Goal: Information Seeking & Learning: Learn about a topic

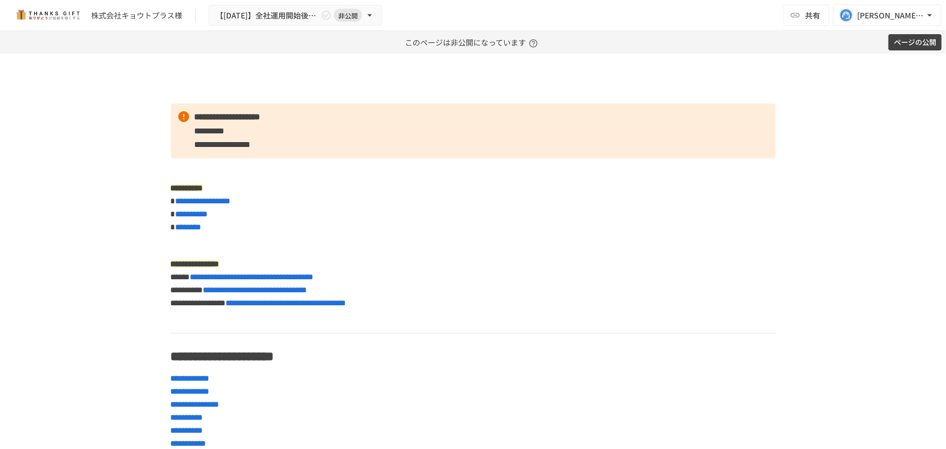
drag, startPoint x: 250, startPoint y: 65, endPoint x: 216, endPoint y: 63, distance: 34.2
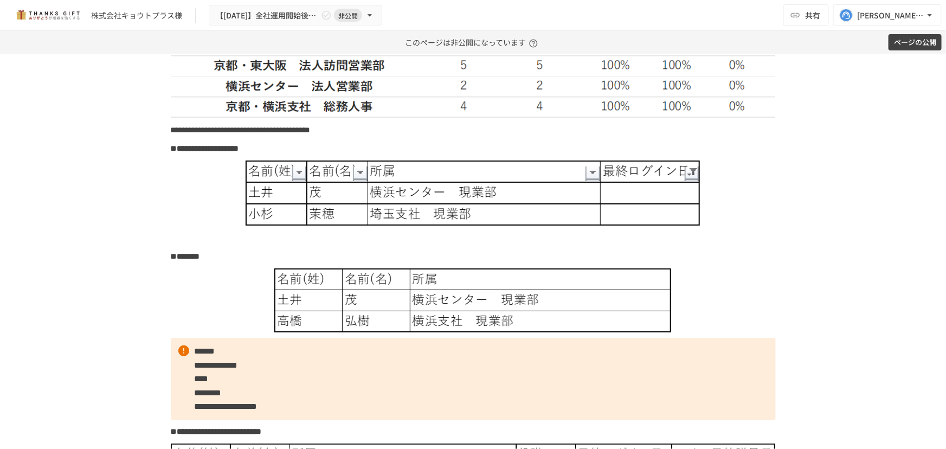
scroll to position [2366, 0]
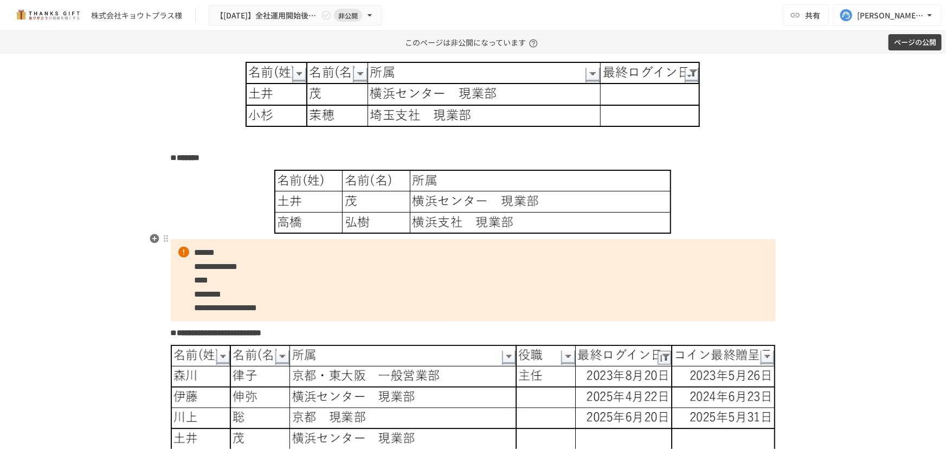
click at [376, 234] on img at bounding box center [472, 202] width 397 height 65
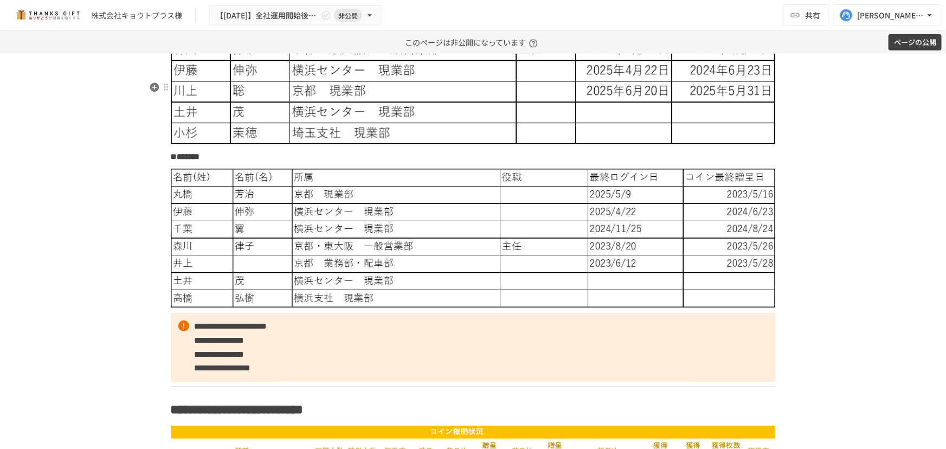
scroll to position [2711, 0]
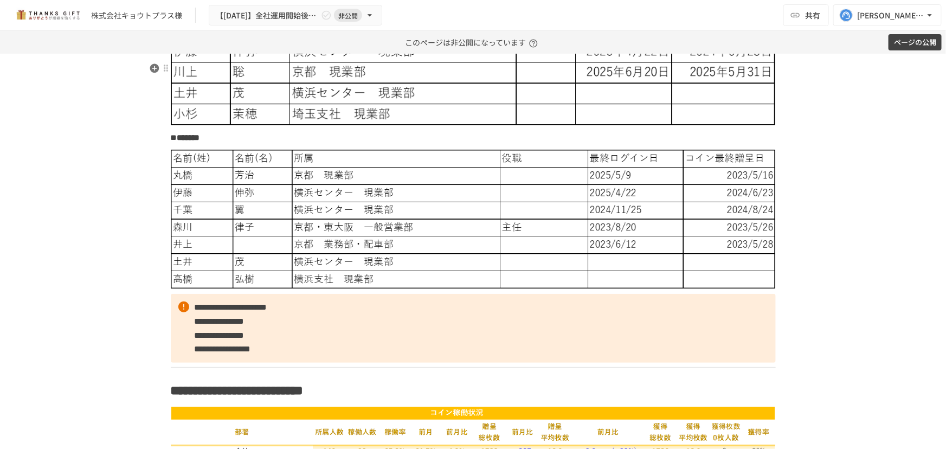
drag, startPoint x: 615, startPoint y: 138, endPoint x: 636, endPoint y: 144, distance: 21.8
click at [632, 126] on img at bounding box center [473, 62] width 605 height 127
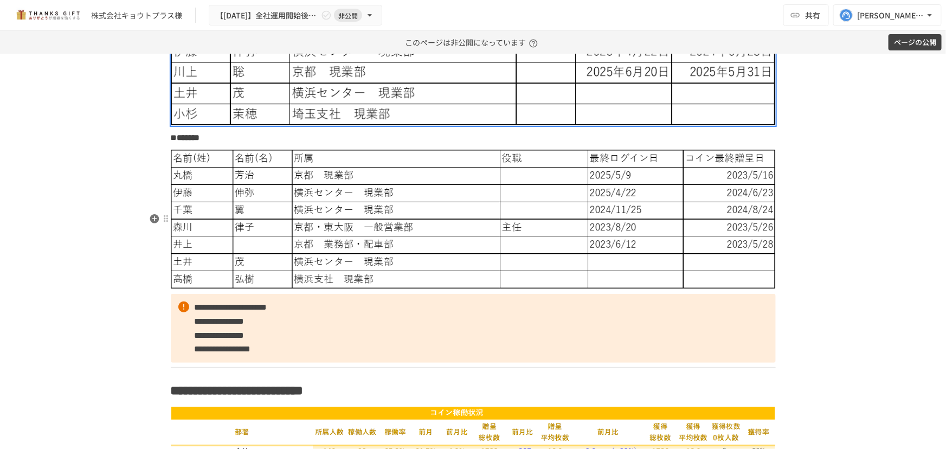
drag, startPoint x: 553, startPoint y: 309, endPoint x: 529, endPoint y: 319, distance: 26.2
drag, startPoint x: 529, startPoint y: 319, endPoint x: 497, endPoint y: 336, distance: 35.4
drag, startPoint x: 497, startPoint y: 336, endPoint x: 436, endPoint y: 315, distance: 64.8
click at [436, 289] on img at bounding box center [473, 219] width 605 height 139
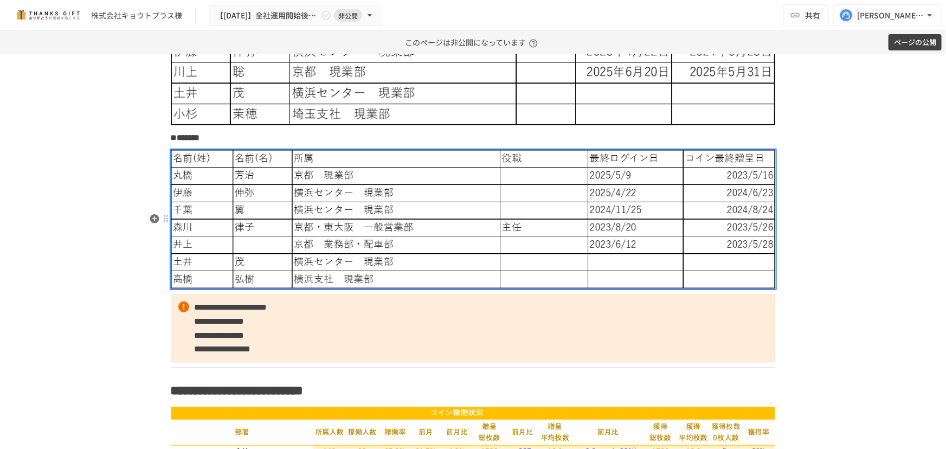
drag, startPoint x: 651, startPoint y: 334, endPoint x: 538, endPoint y: 334, distance: 112.3
drag, startPoint x: 538, startPoint y: 334, endPoint x: 464, endPoint y: 307, distance: 79.1
click at [464, 289] on img at bounding box center [473, 219] width 605 height 139
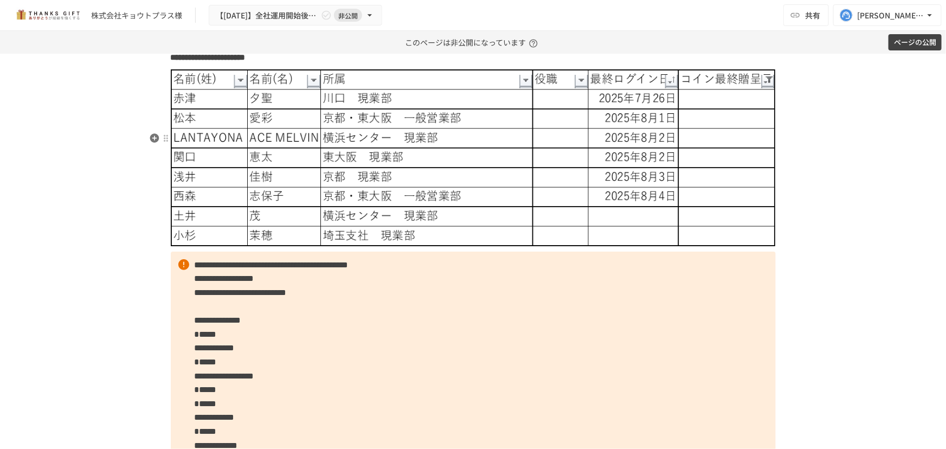
scroll to position [3599, 0]
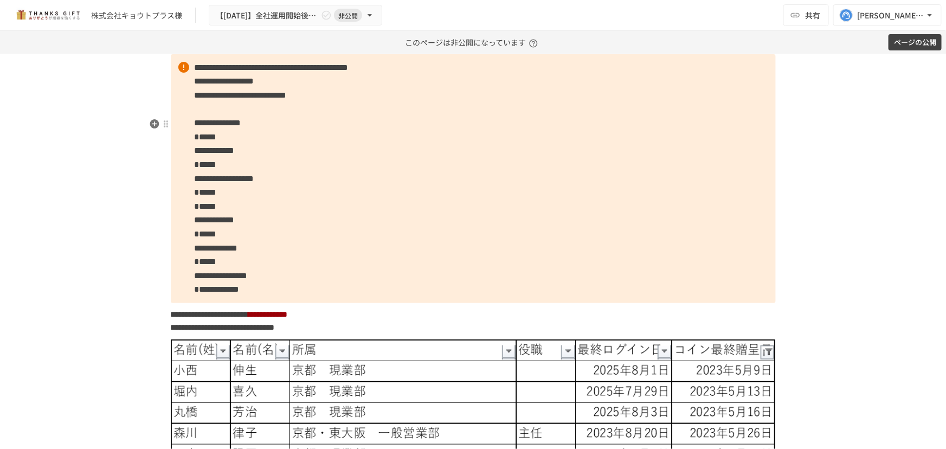
click at [419, 237] on p "**********" at bounding box center [473, 178] width 605 height 249
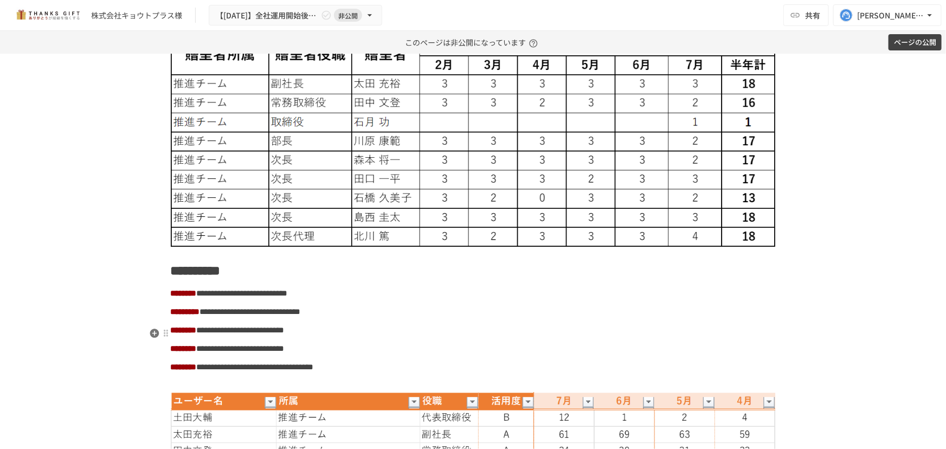
scroll to position [5324, 0]
drag, startPoint x: 723, startPoint y: 367, endPoint x: 708, endPoint y: 370, distance: 15.1
drag, startPoint x: 708, startPoint y: 370, endPoint x: 651, endPoint y: 364, distance: 57.8
drag, startPoint x: 657, startPoint y: 351, endPoint x: 651, endPoint y: 358, distance: 9.2
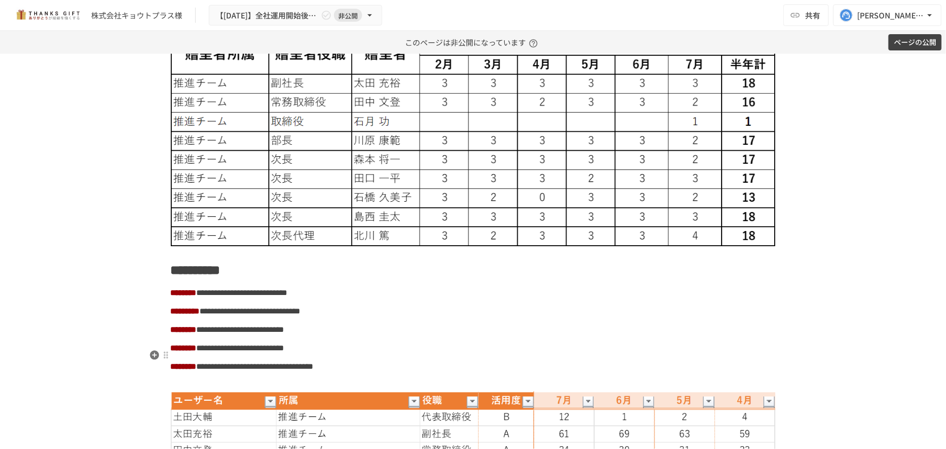
drag, startPoint x: 651, startPoint y: 358, endPoint x: 599, endPoint y: 384, distance: 57.7
click at [601, 337] on p "**********" at bounding box center [473, 330] width 605 height 14
drag, startPoint x: 654, startPoint y: 400, endPoint x: 572, endPoint y: 383, distance: 83.7
drag, startPoint x: 728, startPoint y: 24, endPoint x: 677, endPoint y: 23, distance: 51.0
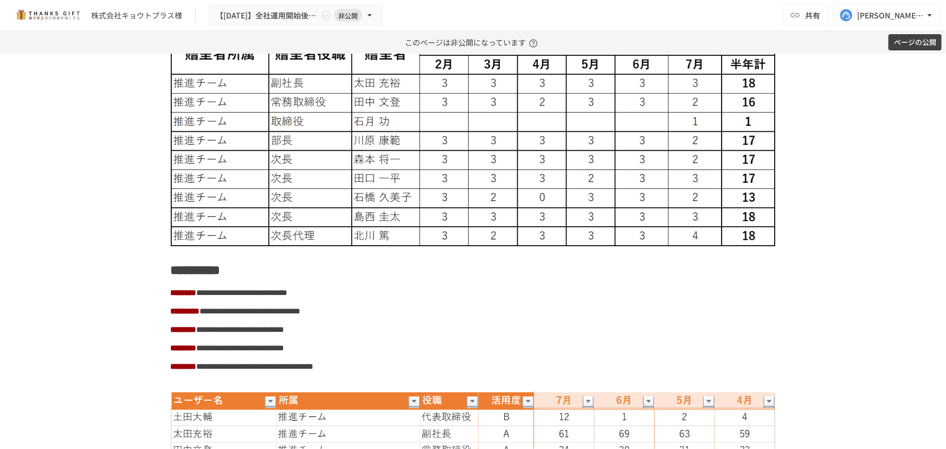
drag, startPoint x: 677, startPoint y: 23, endPoint x: 591, endPoint y: 16, distance: 86.5
click at [591, 16] on div "株式会社キョウトプラス様 【2025/8】全社運用開始後振り返りミーティング 非公開 共有 yanai@take-action.jp" at bounding box center [473, 15] width 946 height 31
drag, startPoint x: 630, startPoint y: 219, endPoint x: 616, endPoint y: 217, distance: 14.1
drag, startPoint x: 616, startPoint y: 217, endPoint x: 570, endPoint y: 223, distance: 45.9
drag, startPoint x: 570, startPoint y: 223, endPoint x: 540, endPoint y: 218, distance: 30.8
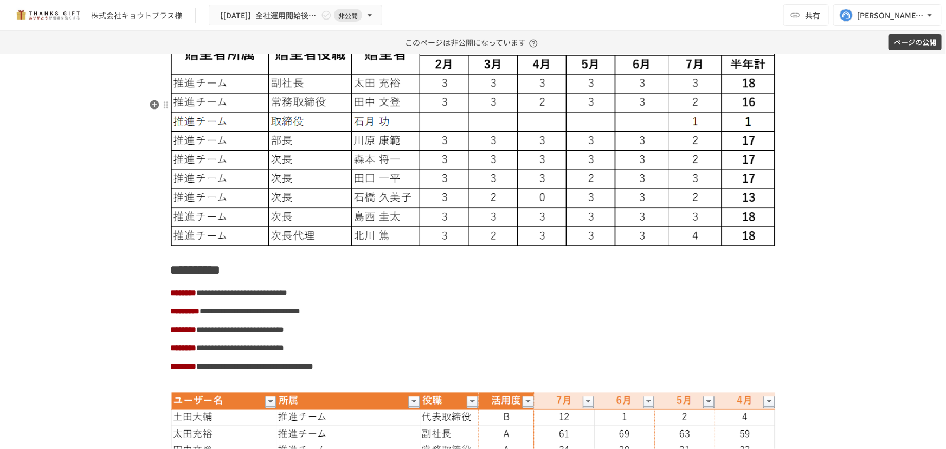
click at [540, 218] on img at bounding box center [473, 141] width 605 height 211
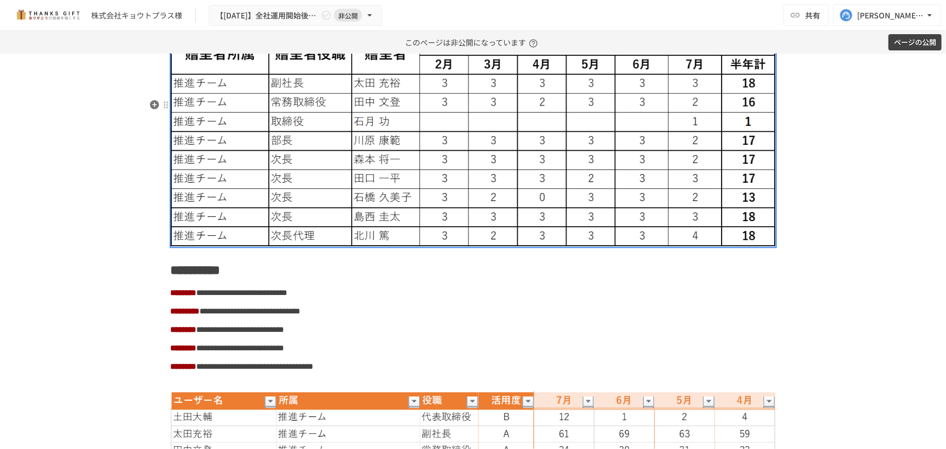
click at [533, 208] on img at bounding box center [473, 141] width 605 height 211
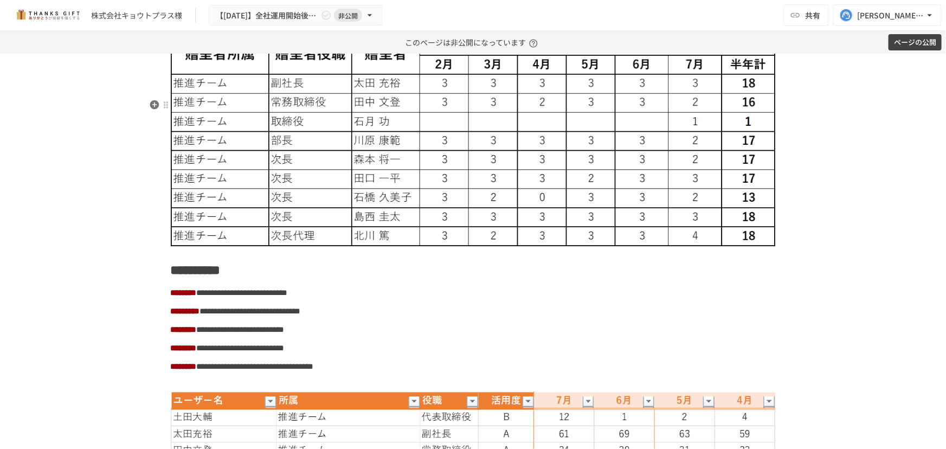
click at [502, 203] on img at bounding box center [473, 141] width 605 height 211
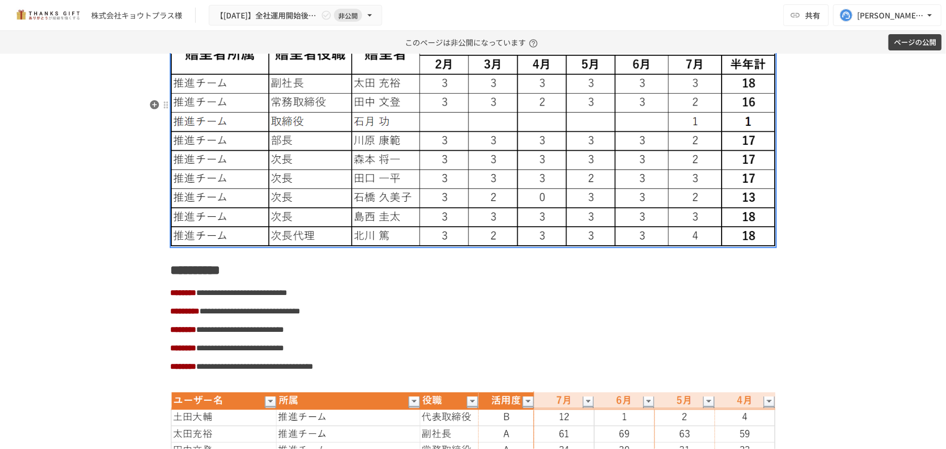
drag, startPoint x: 717, startPoint y: 204, endPoint x: 708, endPoint y: 210, distance: 10.5
drag, startPoint x: 708, startPoint y: 210, endPoint x: 678, endPoint y: 204, distance: 30.9
click at [678, 204] on img at bounding box center [473, 141] width 605 height 211
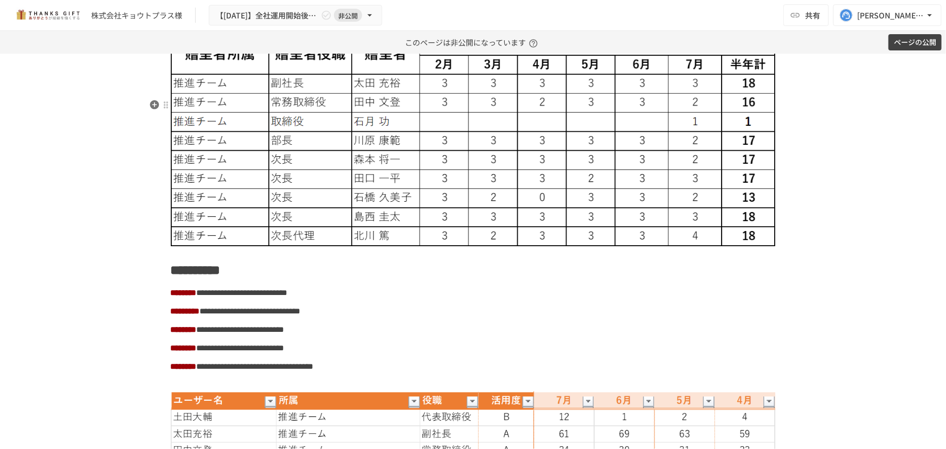
click at [697, 247] on img at bounding box center [473, 141] width 605 height 211
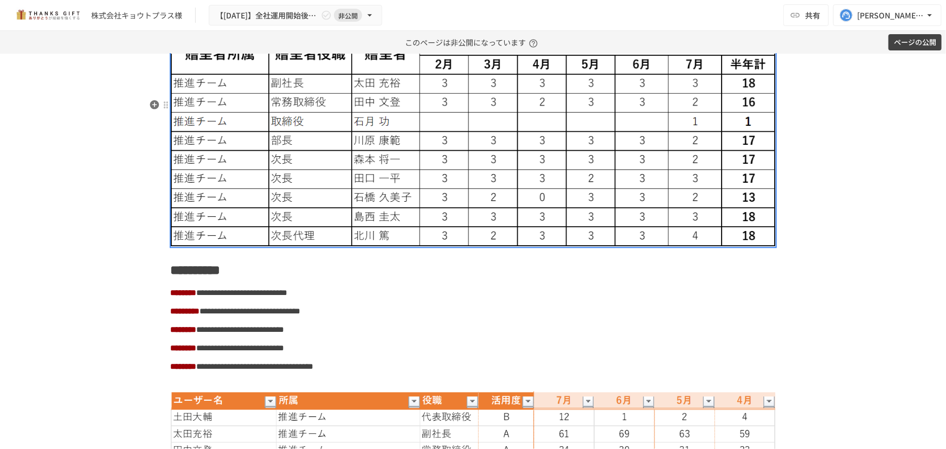
click at [691, 247] on img at bounding box center [473, 141] width 605 height 211
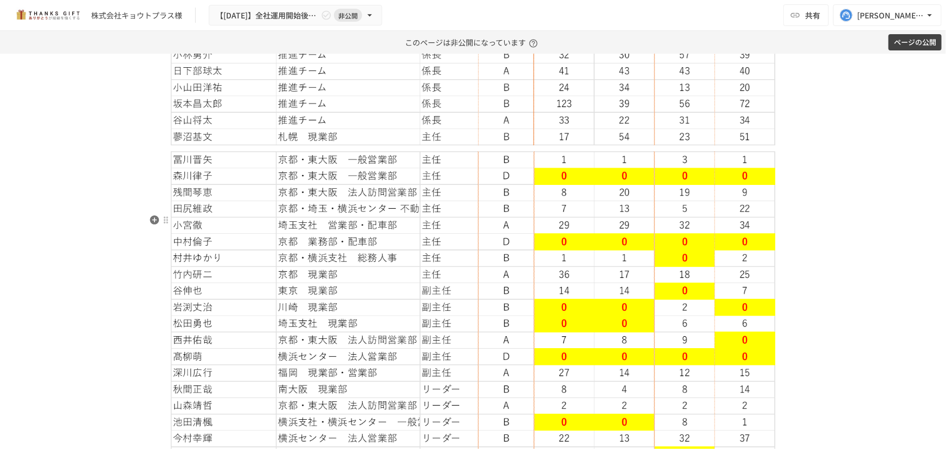
scroll to position [5916, 0]
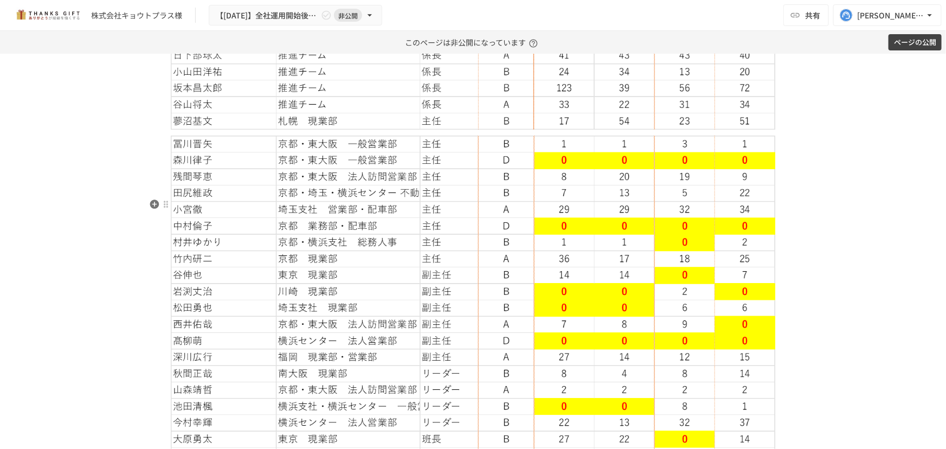
drag, startPoint x: 352, startPoint y: 234, endPoint x: 553, endPoint y: 232, distance: 201.2
click at [580, 235] on img at bounding box center [473, 358] width 605 height 444
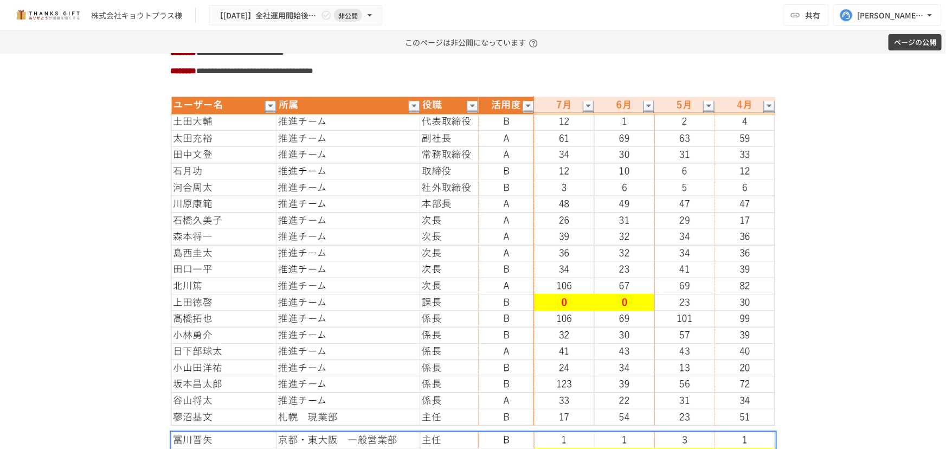
scroll to position [5669, 0]
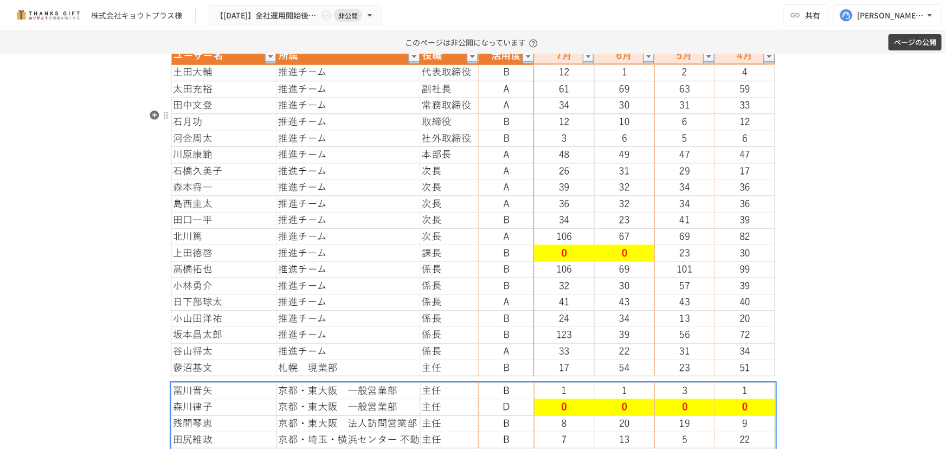
drag, startPoint x: 486, startPoint y: 204, endPoint x: 380, endPoint y: 215, distance: 107.4
drag, startPoint x: 380, startPoint y: 215, endPoint x: 351, endPoint y: 216, distance: 28.2
drag, startPoint x: 351, startPoint y: 216, endPoint x: 293, endPoint y: 220, distance: 58.1
drag, startPoint x: 293, startPoint y: 220, endPoint x: 262, endPoint y: 218, distance: 31.5
click at [262, 218] on img at bounding box center [473, 212] width 605 height 330
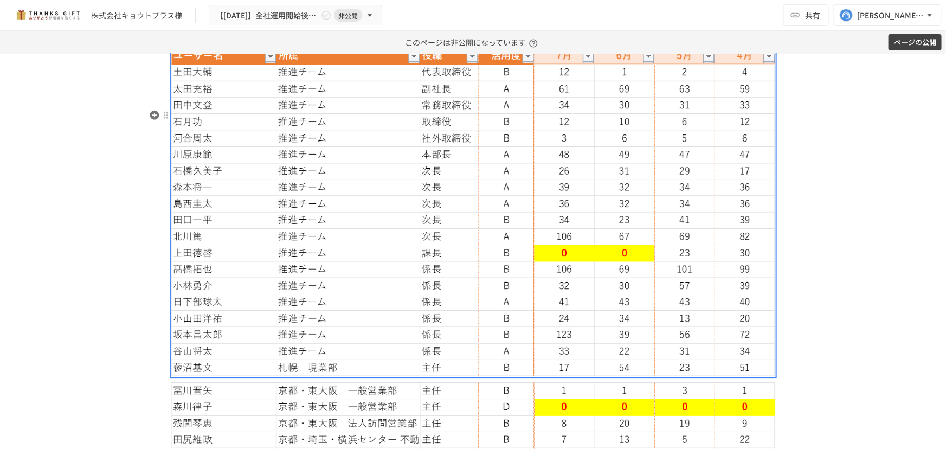
drag, startPoint x: 597, startPoint y: 209, endPoint x: 512, endPoint y: 220, distance: 85.3
drag, startPoint x: 512, startPoint y: 220, endPoint x: 461, endPoint y: 218, distance: 51.0
click at [461, 218] on img at bounding box center [473, 212] width 605 height 330
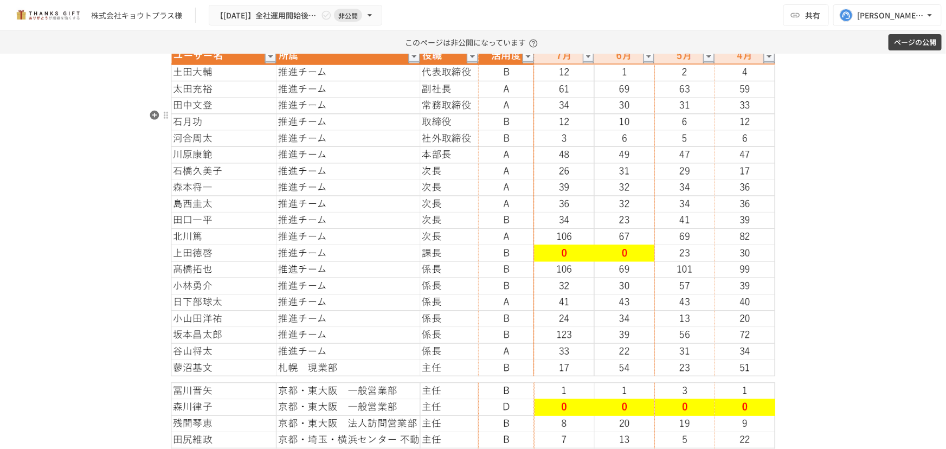
click at [461, 219] on img at bounding box center [473, 212] width 605 height 330
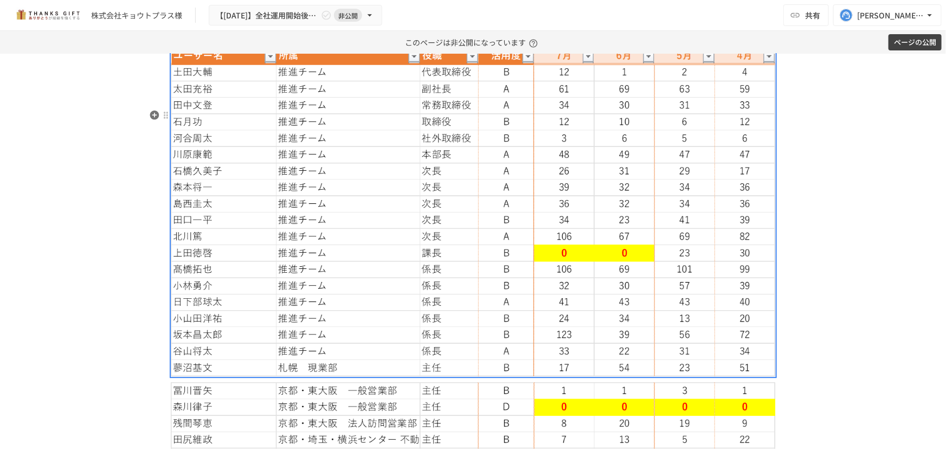
click at [629, 241] on img at bounding box center [473, 212] width 605 height 330
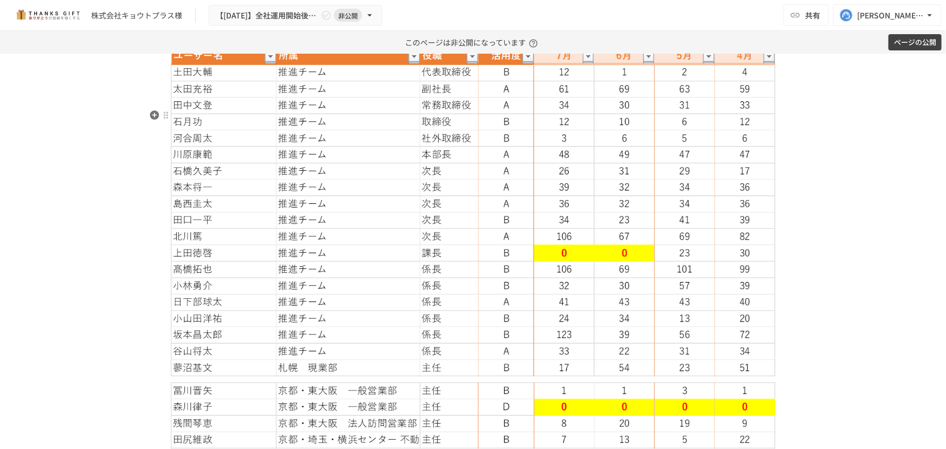
click at [628, 240] on img at bounding box center [473, 212] width 605 height 330
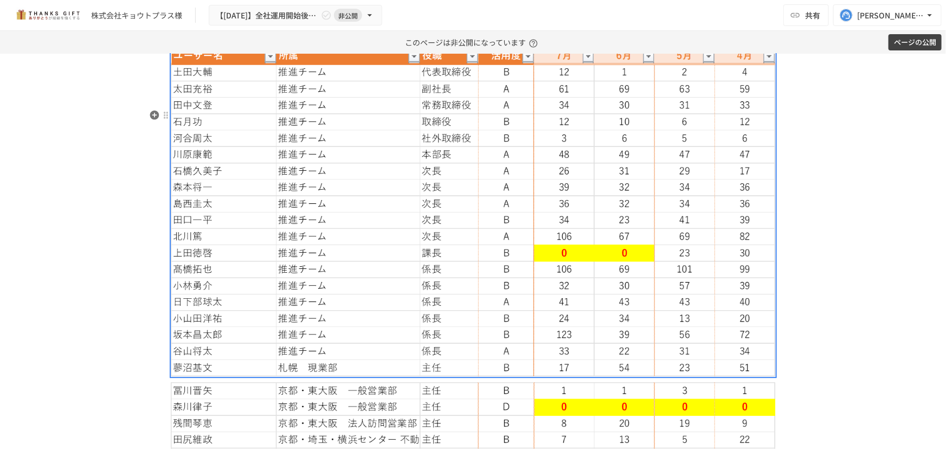
click at [626, 238] on img at bounding box center [473, 212] width 605 height 330
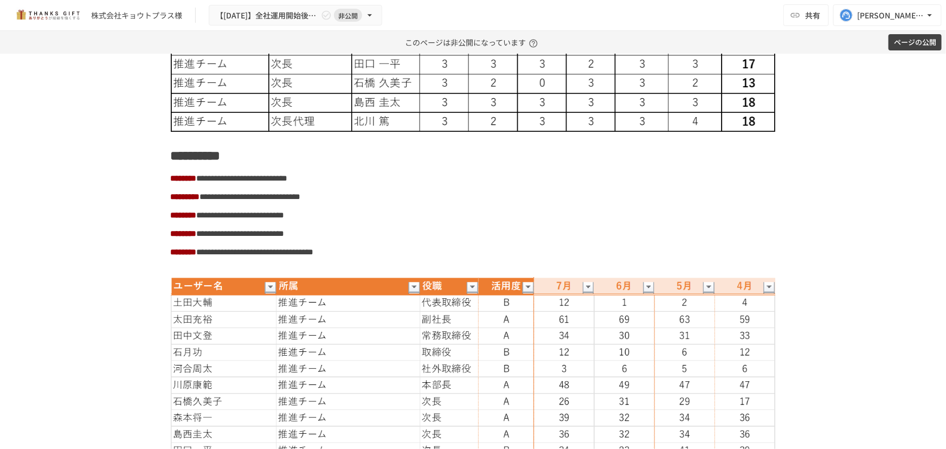
scroll to position [5374, 0]
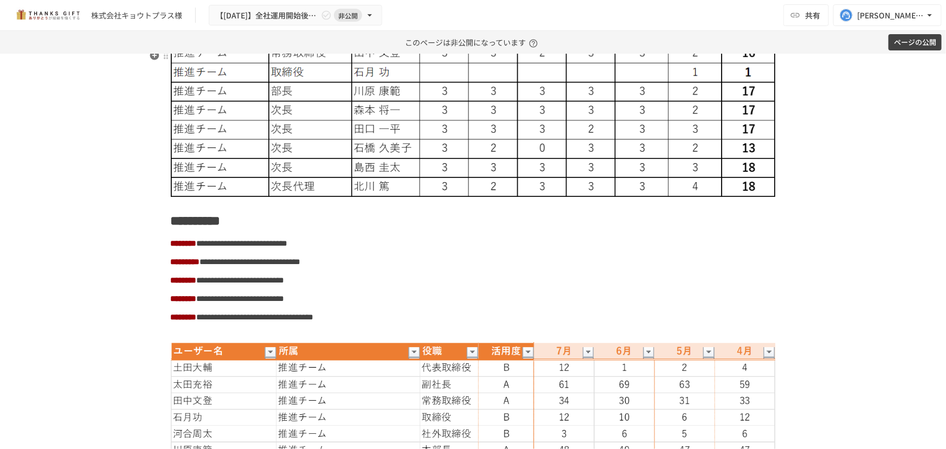
click at [692, 136] on img at bounding box center [473, 91] width 605 height 211
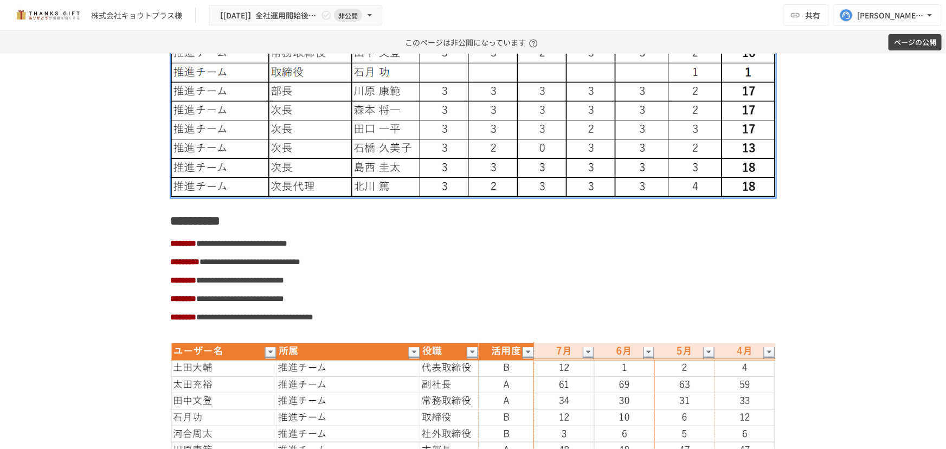
drag, startPoint x: 875, startPoint y: 240, endPoint x: 843, endPoint y: 273, distance: 46.8
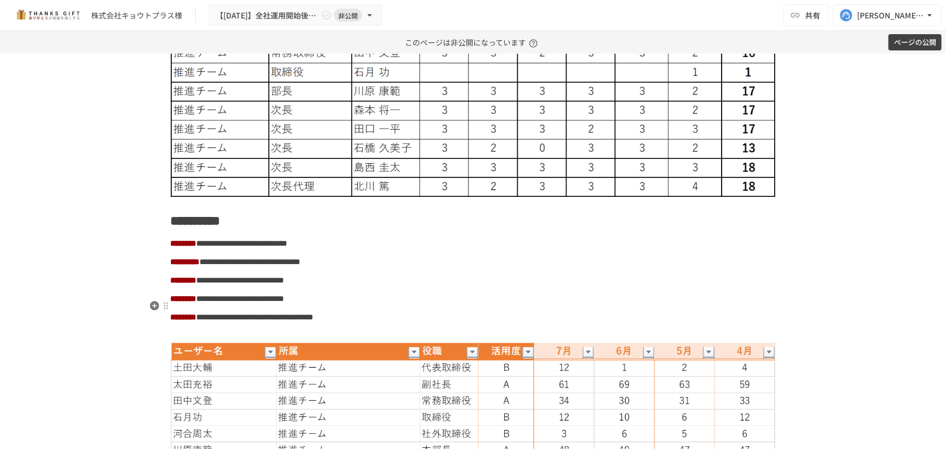
drag, startPoint x: 843, startPoint y: 273, endPoint x: 700, endPoint y: 303, distance: 146.2
click at [700, 251] on p "**********" at bounding box center [473, 243] width 605 height 14
drag, startPoint x: 708, startPoint y: 296, endPoint x: 649, endPoint y: 329, distance: 68.0
drag, startPoint x: 649, startPoint y: 329, endPoint x: 550, endPoint y: 314, distance: 99.9
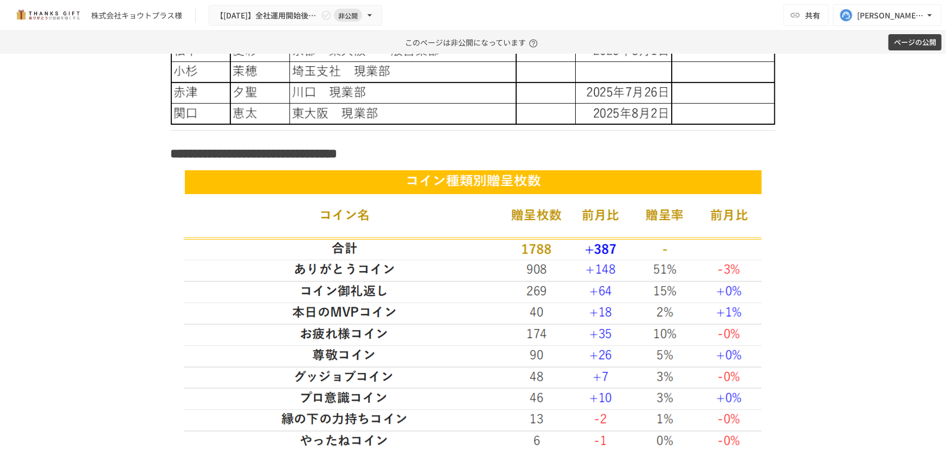
click at [550, 314] on img at bounding box center [473, 354] width 579 height 370
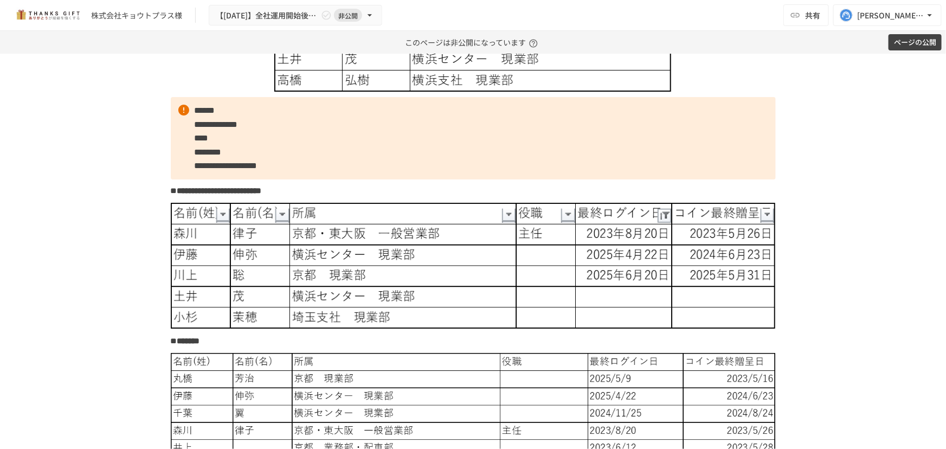
scroll to position [2415, 0]
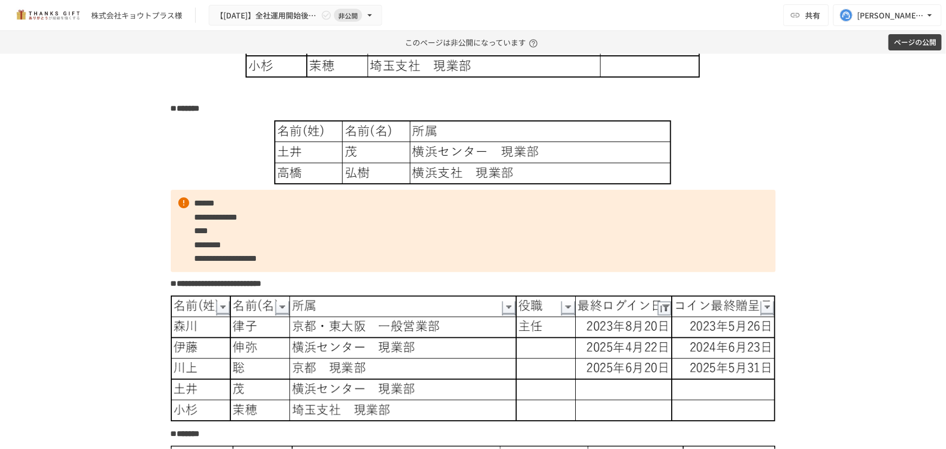
drag, startPoint x: 822, startPoint y: 180, endPoint x: 810, endPoint y: 219, distance: 40.5
drag, startPoint x: 810, startPoint y: 219, endPoint x: 777, endPoint y: 214, distance: 32.9
drag, startPoint x: 788, startPoint y: 210, endPoint x: 787, endPoint y: 215, distance: 5.5
drag, startPoint x: 787, startPoint y: 215, endPoint x: 736, endPoint y: 221, distance: 51.3
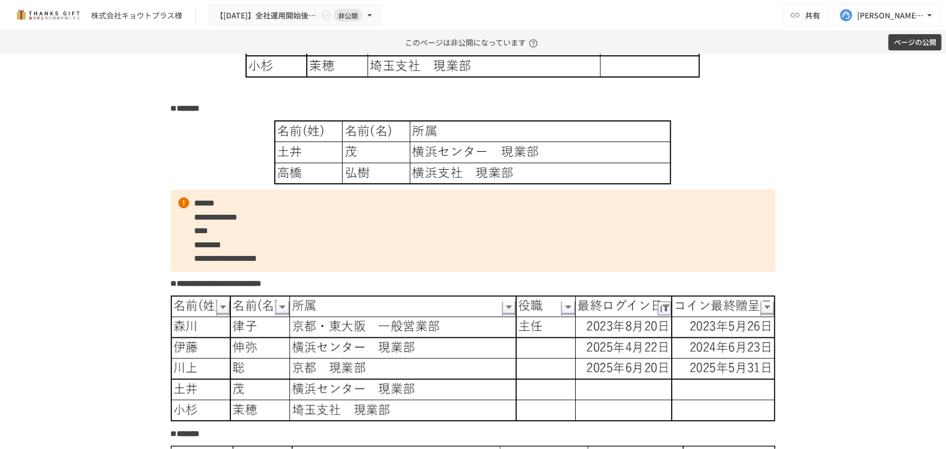
click at [737, 185] on div at bounding box center [473, 152] width 605 height 65
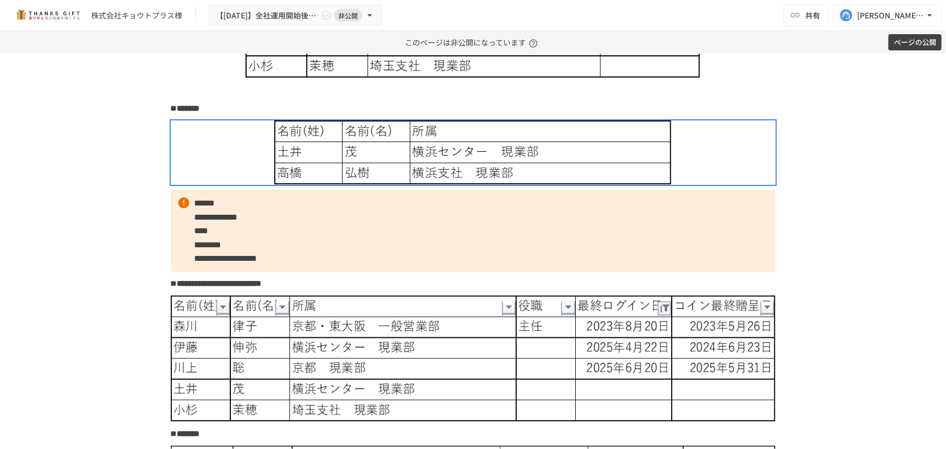
drag, startPoint x: 842, startPoint y: 220, endPoint x: 497, endPoint y: 311, distance: 356.9
click at [497, 272] on p "**********" at bounding box center [473, 231] width 605 height 82
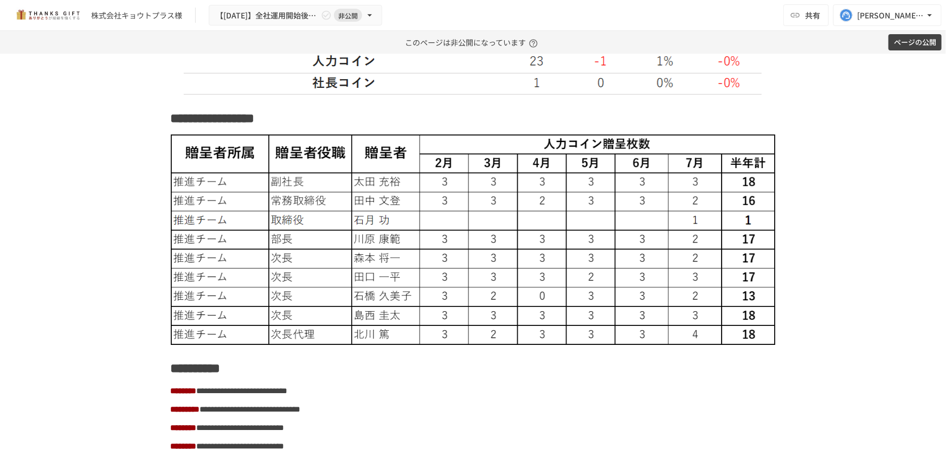
scroll to position [5324, 0]
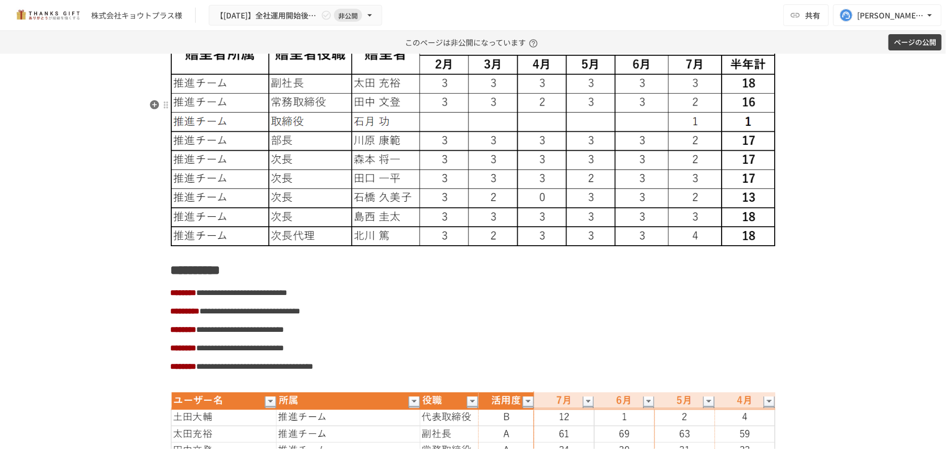
click at [684, 242] on img at bounding box center [473, 141] width 605 height 211
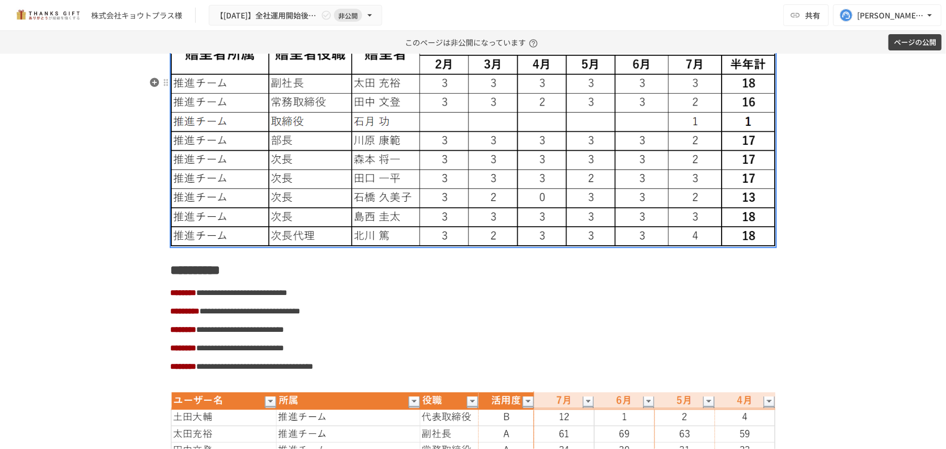
click at [380, 31] on h2 "**********" at bounding box center [473, 20] width 605 height 22
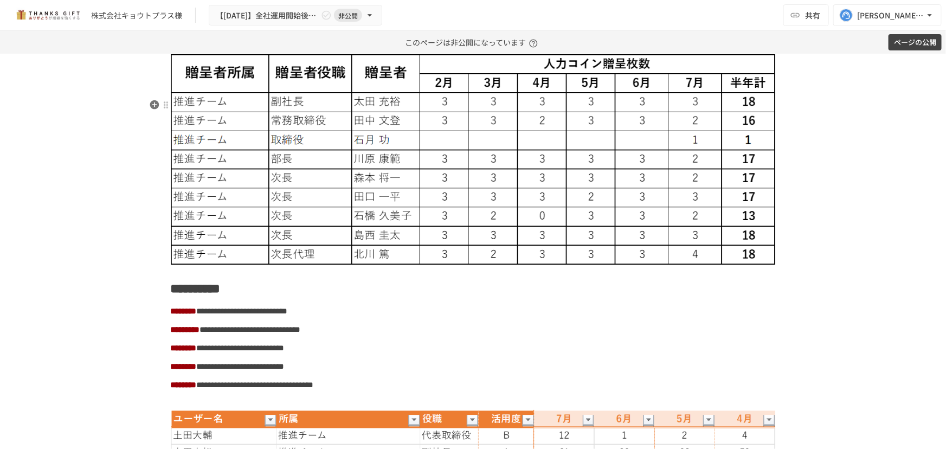
click at [257, 49] on p at bounding box center [473, 42] width 605 height 14
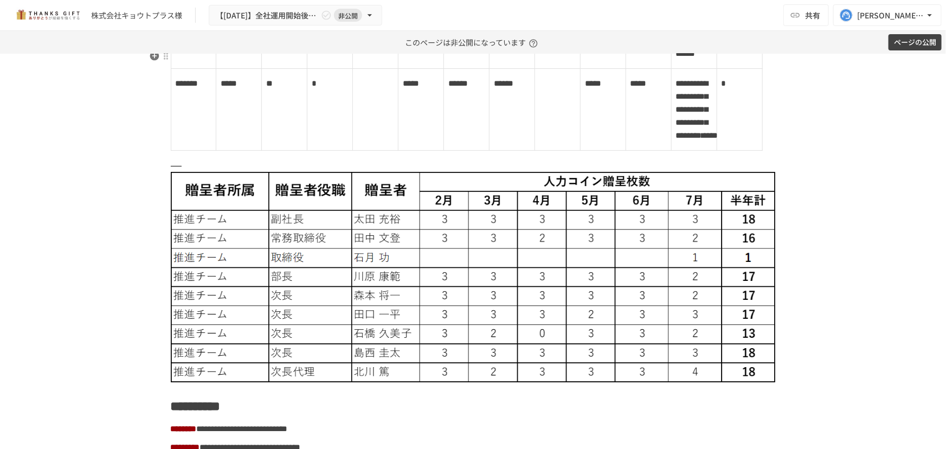
scroll to position [5298, 0]
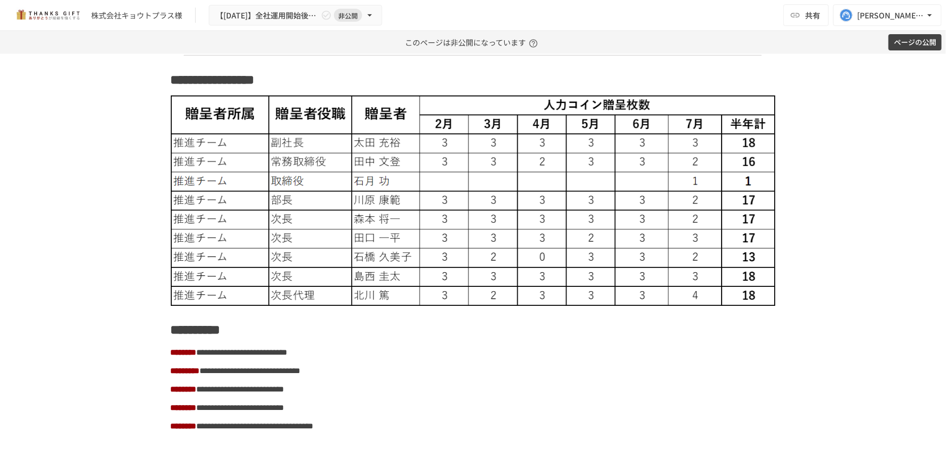
scroll to position [5257, 0]
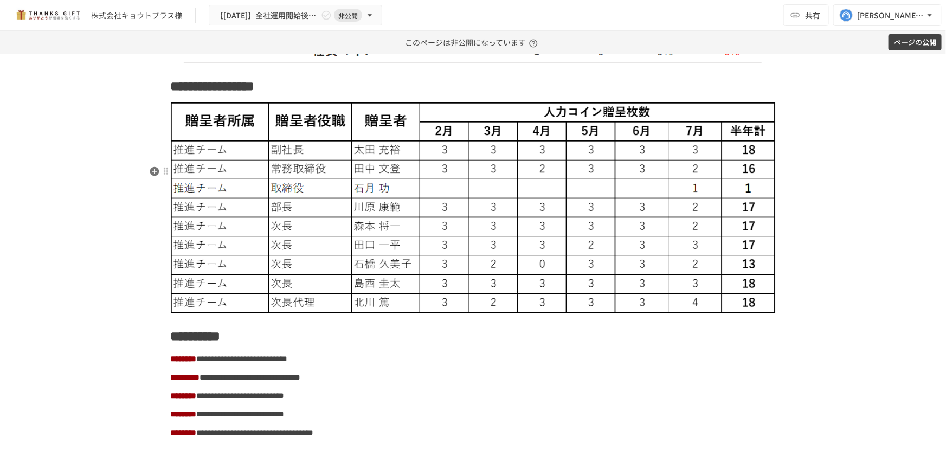
click at [474, 197] on img at bounding box center [473, 207] width 605 height 211
click at [422, 98] on h2 "**********" at bounding box center [473, 87] width 605 height 22
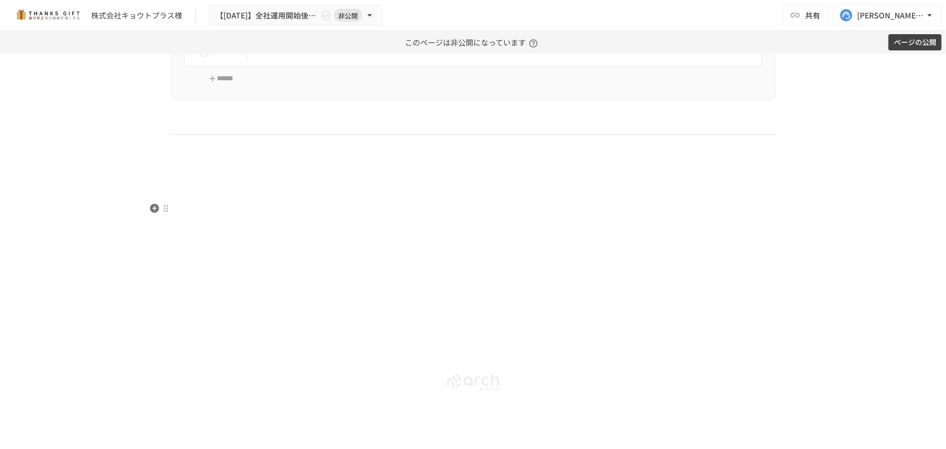
scroll to position [7377, 0]
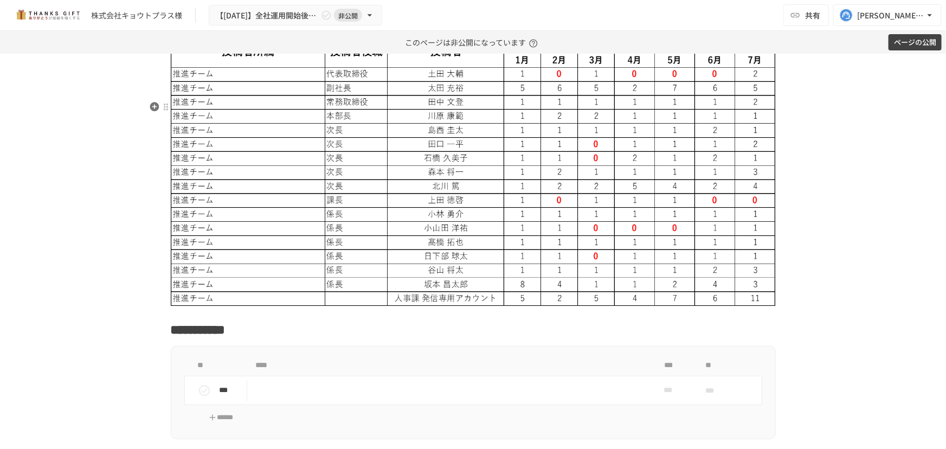
click at [547, 191] on img at bounding box center [473, 172] width 605 height 268
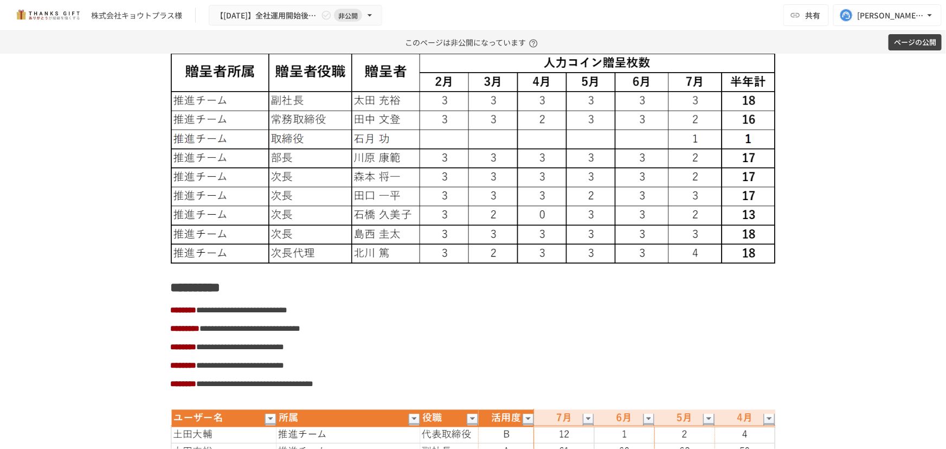
scroll to position [5159, 0]
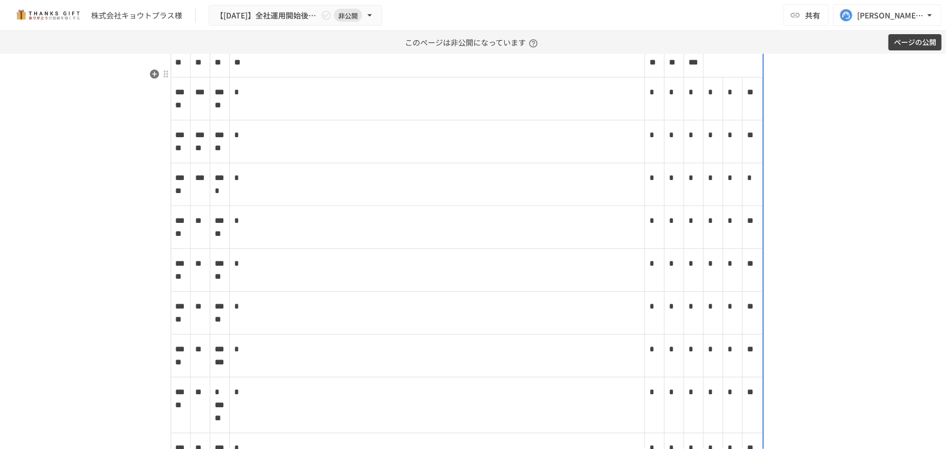
scroll to position [5387, 0]
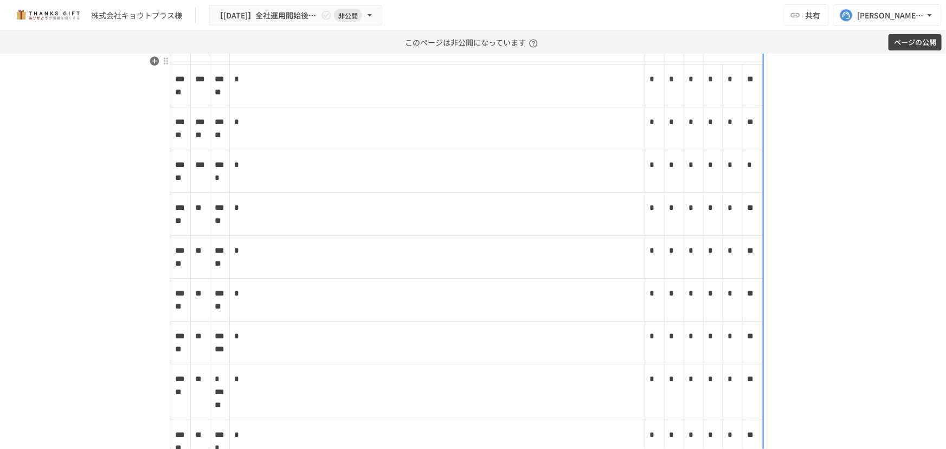
click at [535, 135] on tbody "**********" at bounding box center [467, 227] width 592 height 471
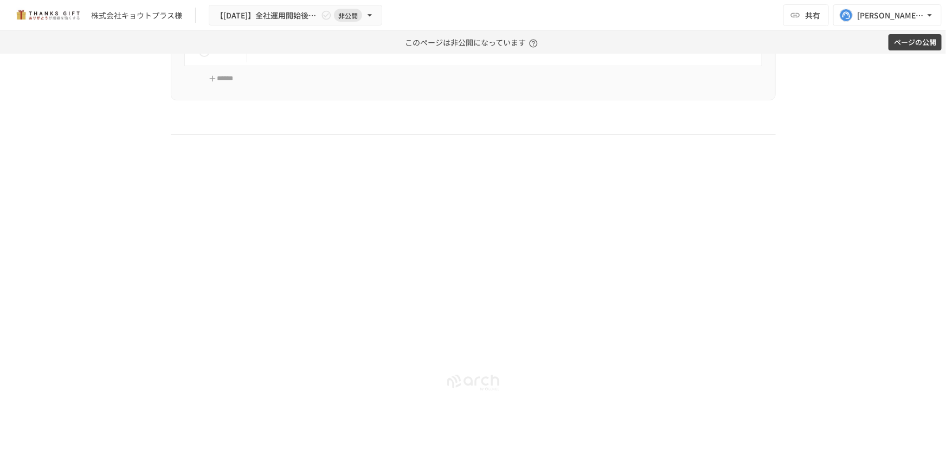
scroll to position [8295, 0]
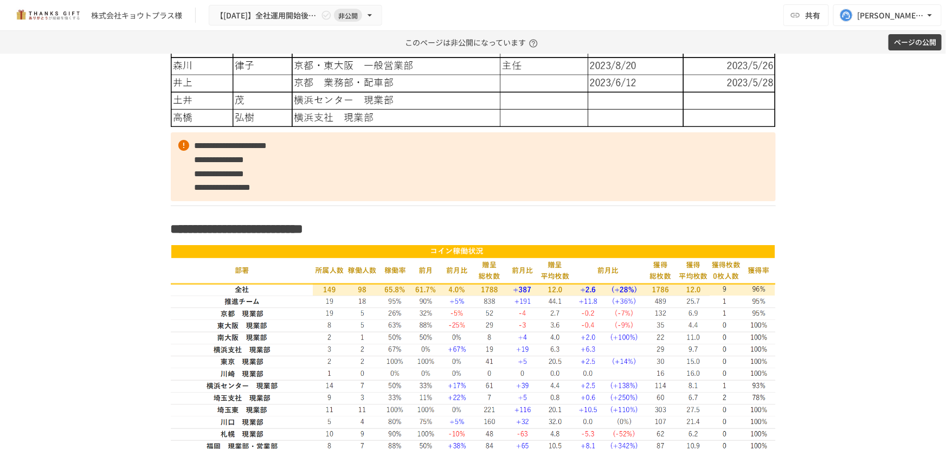
scroll to position [2872, 0]
drag, startPoint x: 853, startPoint y: 232, endPoint x: 844, endPoint y: 248, distance: 18.9
click at [845, 250] on div "**********" at bounding box center [473, 251] width 946 height 395
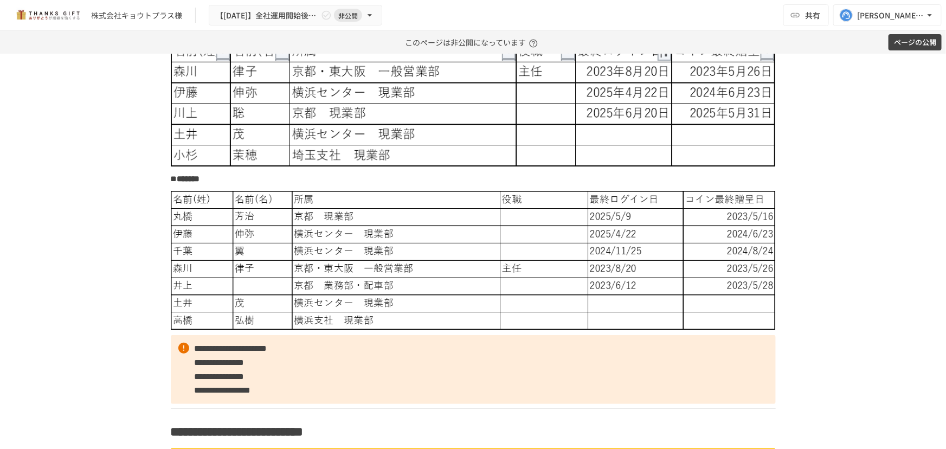
scroll to position [2675, 0]
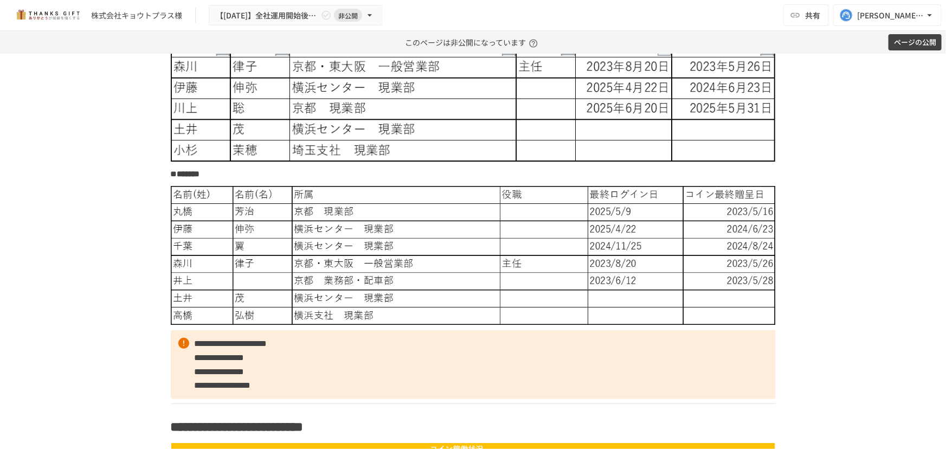
click at [833, 234] on div "**********" at bounding box center [473, 251] width 946 height 395
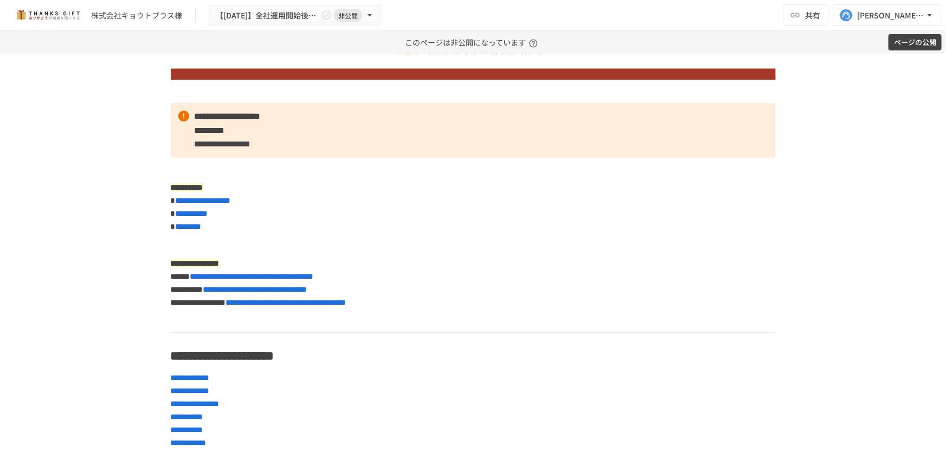
scroll to position [112, 0]
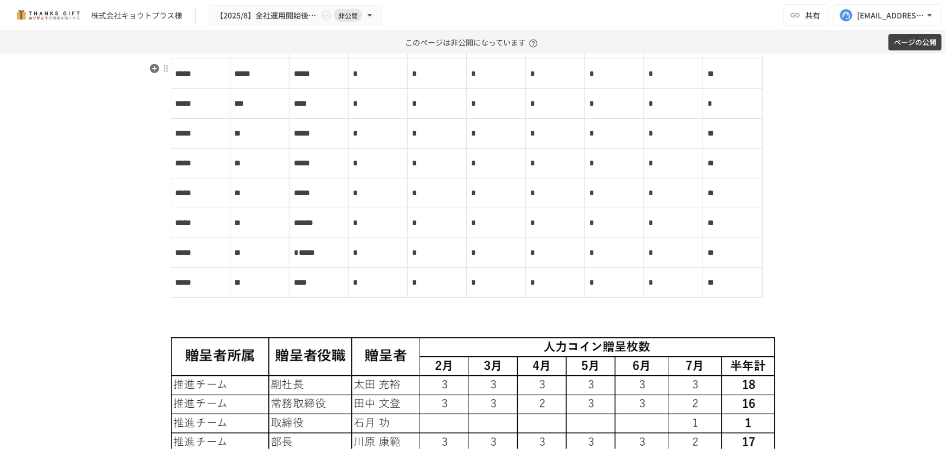
scroll to position [4338, 0]
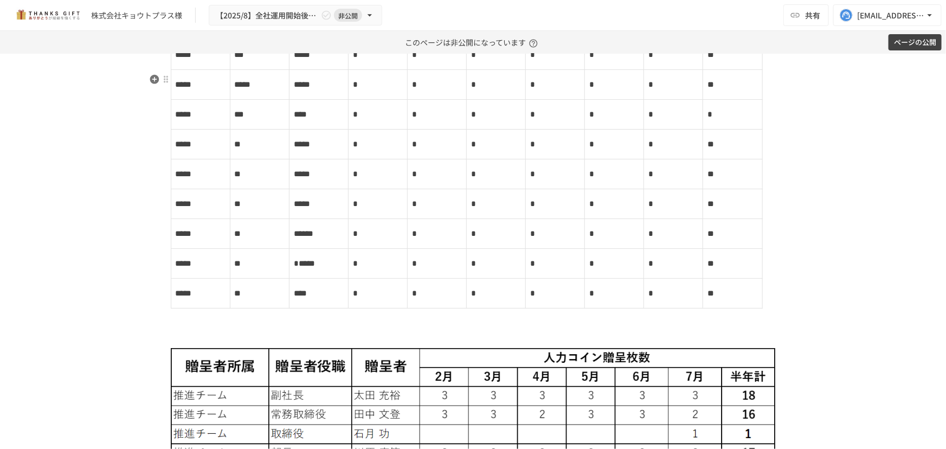
click at [661, 32] on p "**" at bounding box center [674, 25] width 50 height 14
click at [701, 40] on div at bounding box center [703, 24] width 4 height 29
click at [766, 228] on button at bounding box center [770, 167] width 11 height 283
click at [851, 91] on div "**********" at bounding box center [473, 251] width 946 height 395
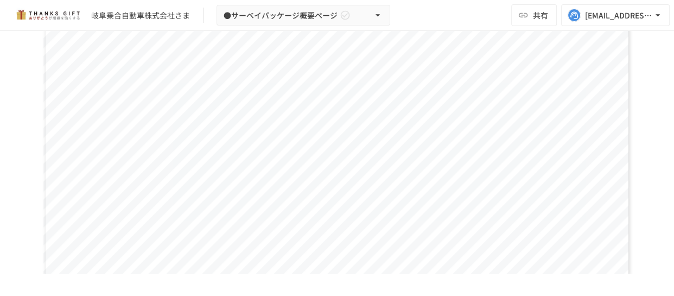
scroll to position [394, 0]
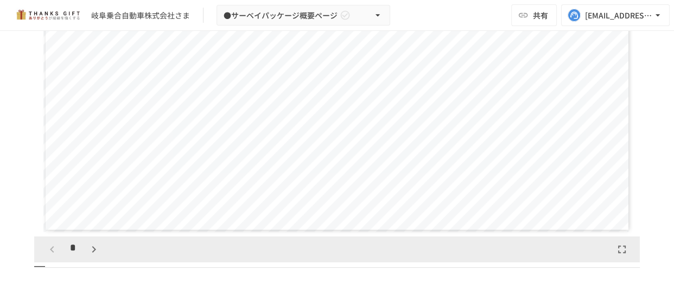
drag, startPoint x: 639, startPoint y: 208, endPoint x: 639, endPoint y: 223, distance: 15.2
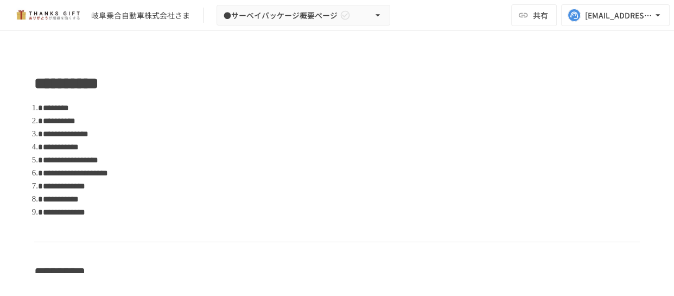
scroll to position [0, 0]
click at [501, 137] on li "**********" at bounding box center [341, 133] width 597 height 13
drag, startPoint x: 474, startPoint y: 142, endPoint x: 467, endPoint y: 142, distance: 6.5
drag, startPoint x: 467, startPoint y: 142, endPoint x: 340, endPoint y: 172, distance: 131.0
drag, startPoint x: 340, startPoint y: 172, endPoint x: 505, endPoint y: 199, distance: 167.1
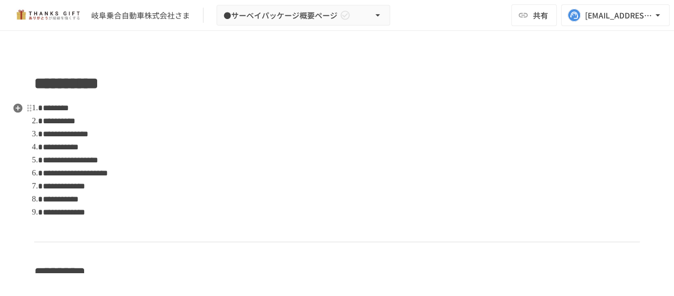
drag, startPoint x: 505, startPoint y: 199, endPoint x: 463, endPoint y: 200, distance: 41.8
click at [464, 200] on li "**********" at bounding box center [341, 199] width 597 height 13
drag, startPoint x: 396, startPoint y: 211, endPoint x: 325, endPoint y: 217, distance: 71.2
click at [325, 217] on li "**********" at bounding box center [341, 212] width 597 height 13
drag, startPoint x: 447, startPoint y: 182, endPoint x: 429, endPoint y: 202, distance: 26.1
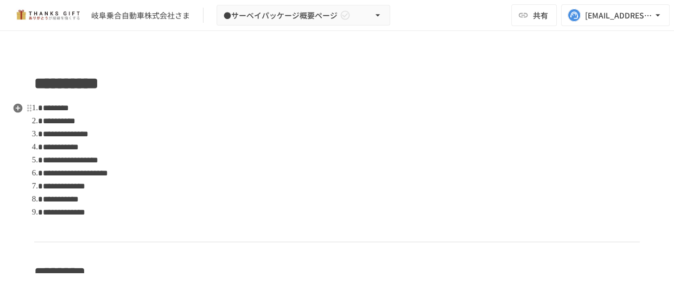
drag, startPoint x: 429, startPoint y: 202, endPoint x: 309, endPoint y: 184, distance: 121.6
click at [309, 184] on li "**********" at bounding box center [341, 185] width 597 height 13
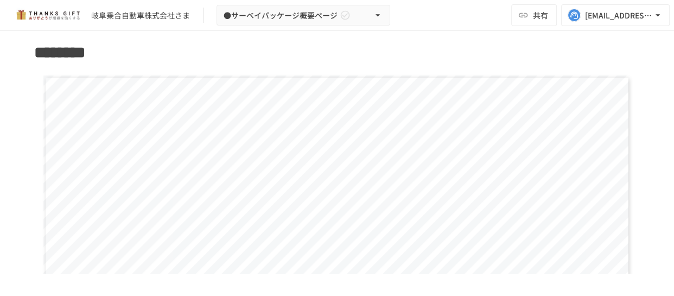
scroll to position [493, 0]
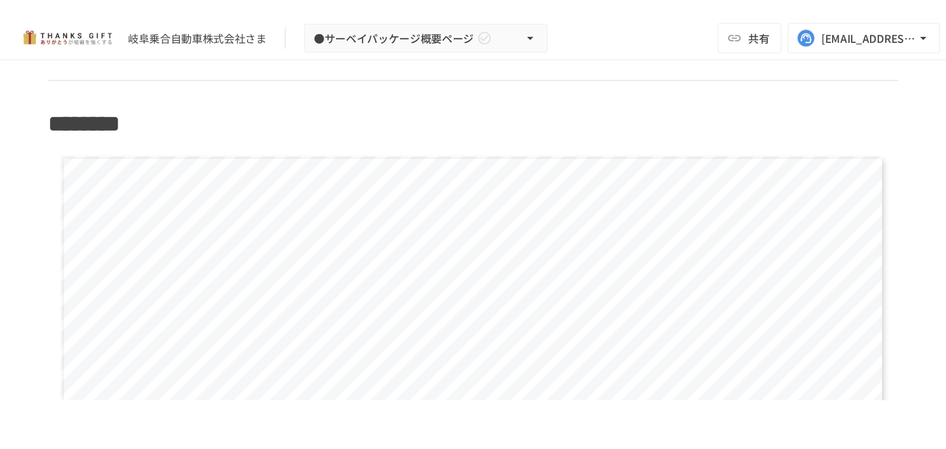
scroll to position [0, 0]
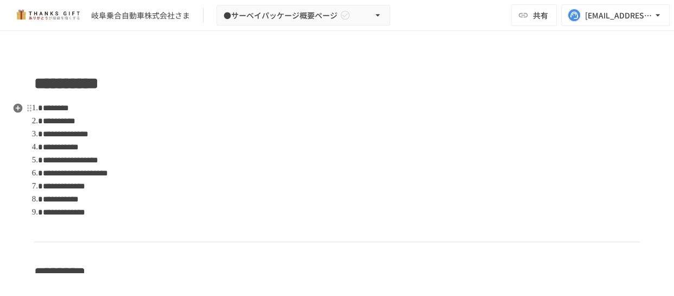
drag, startPoint x: 541, startPoint y: 149, endPoint x: 522, endPoint y: 143, distance: 19.4
click at [534, 143] on li "**********" at bounding box center [341, 146] width 597 height 13
click at [506, 144] on li "**********" at bounding box center [341, 146] width 597 height 13
